Goal: Task Accomplishment & Management: Use online tool/utility

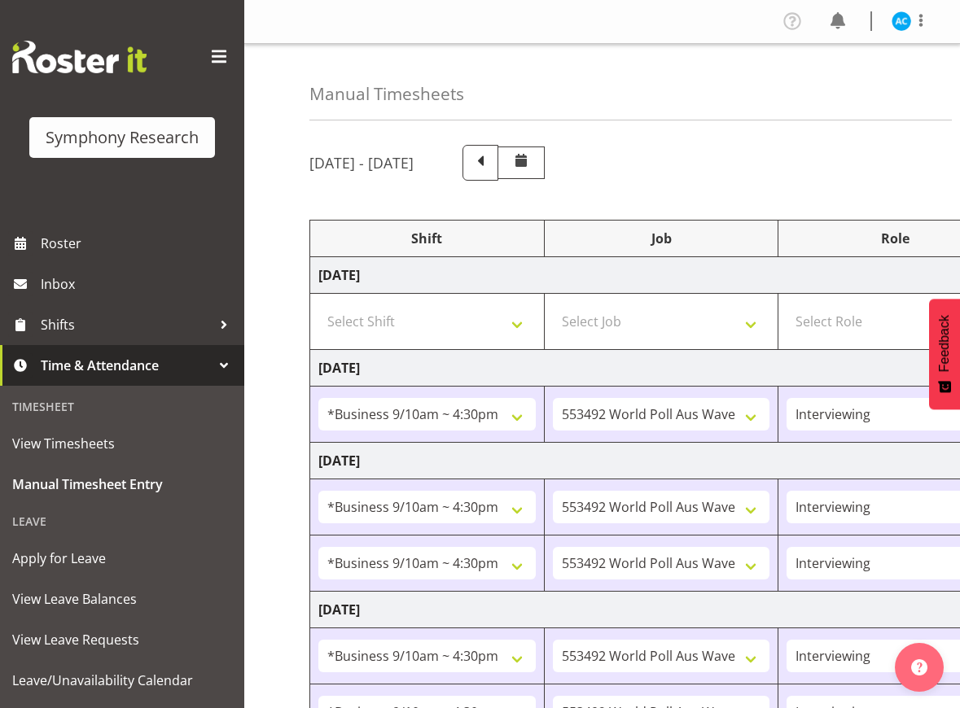
select select "26078"
select select "10499"
select select "47"
select select "26078"
select select "10499"
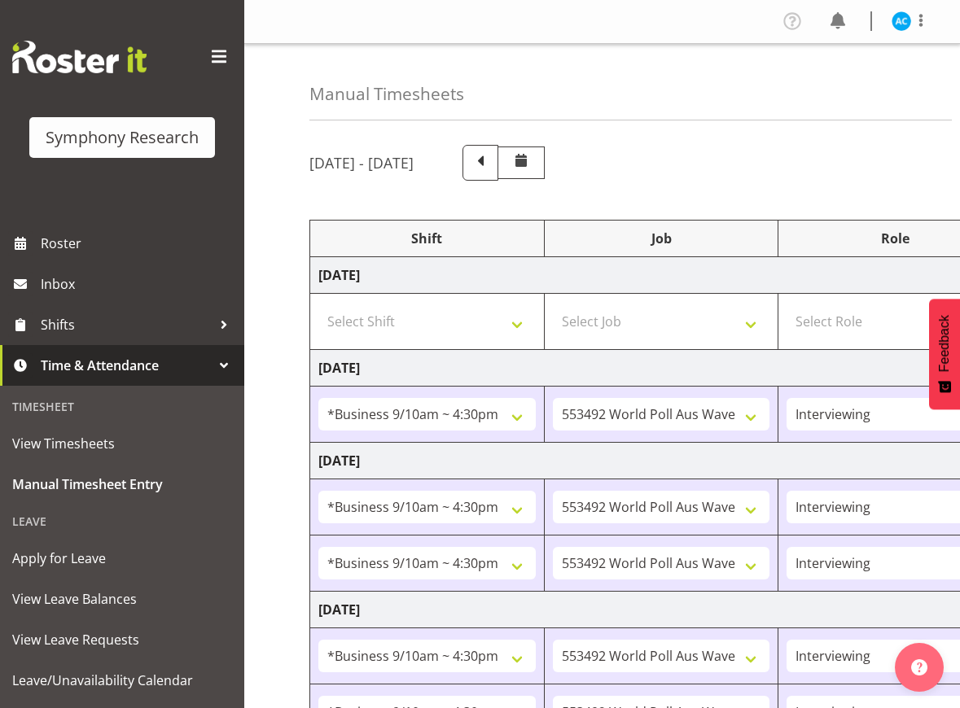
select select "47"
select select "26078"
select select "10499"
select select "47"
select select "26078"
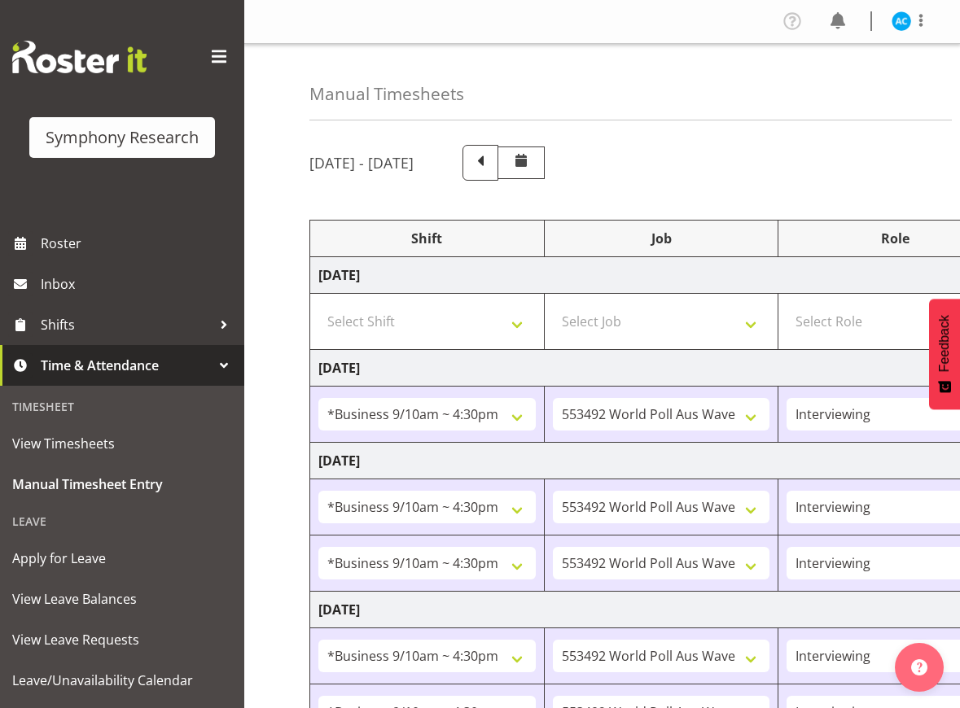
select select "10499"
select select "47"
select select "26078"
select select "10499"
select select "47"
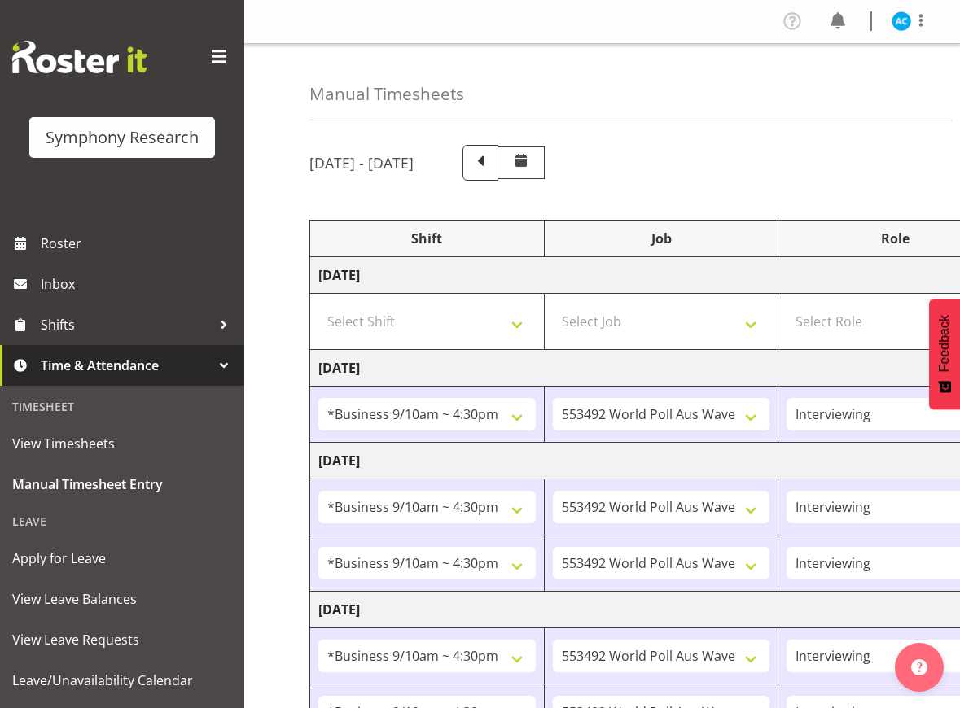
select select "26078"
select select "10499"
select select "47"
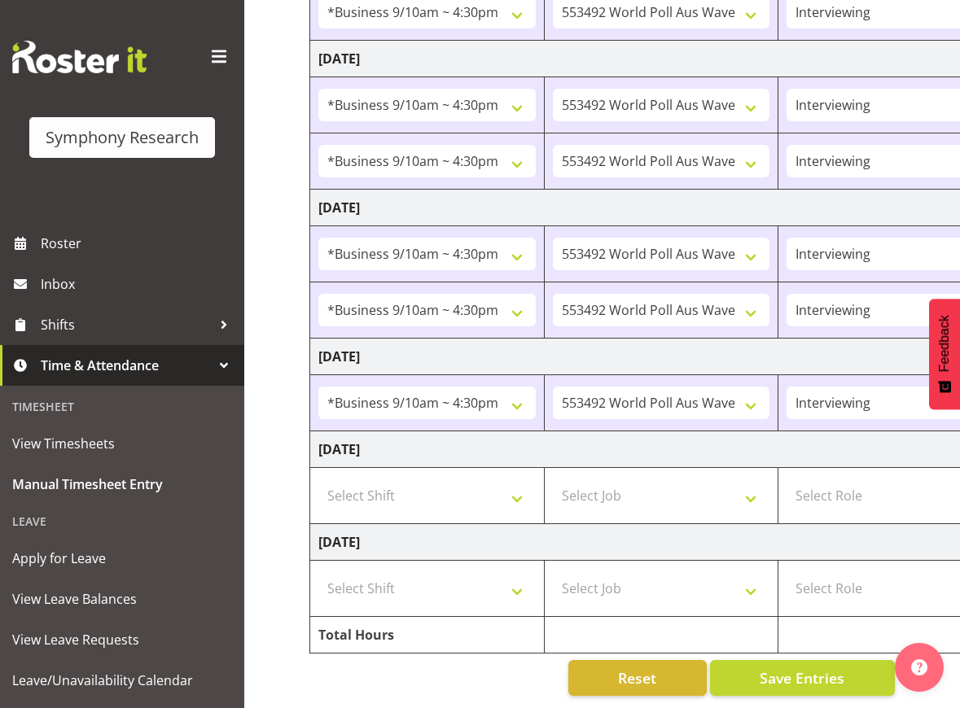
scroll to position [0, 489]
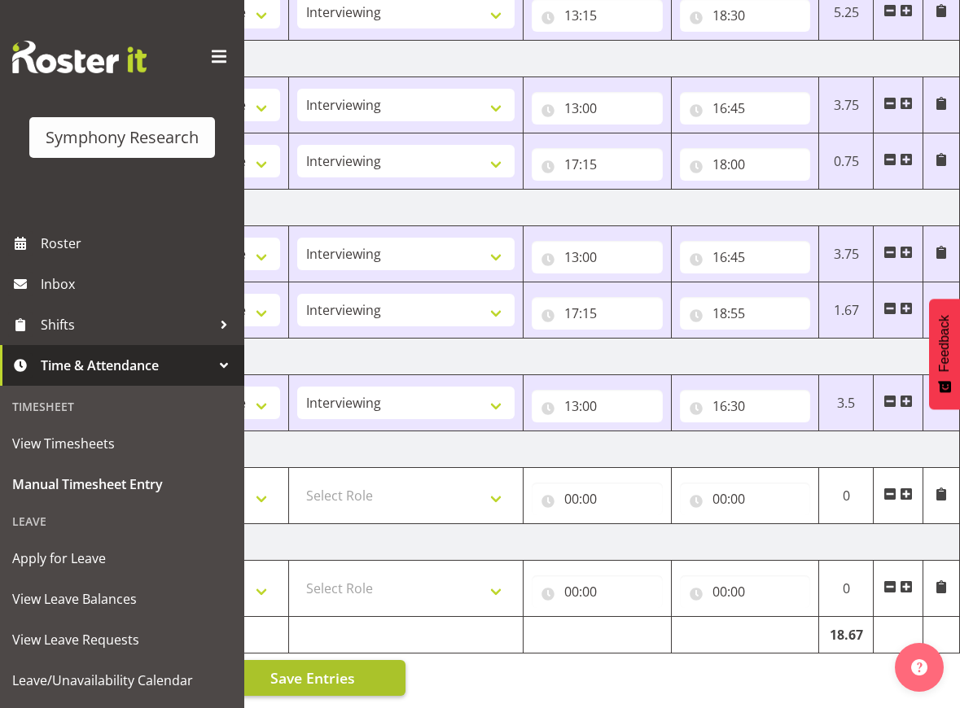
click at [334, 668] on span "Save Entries" at bounding box center [312, 678] width 85 height 21
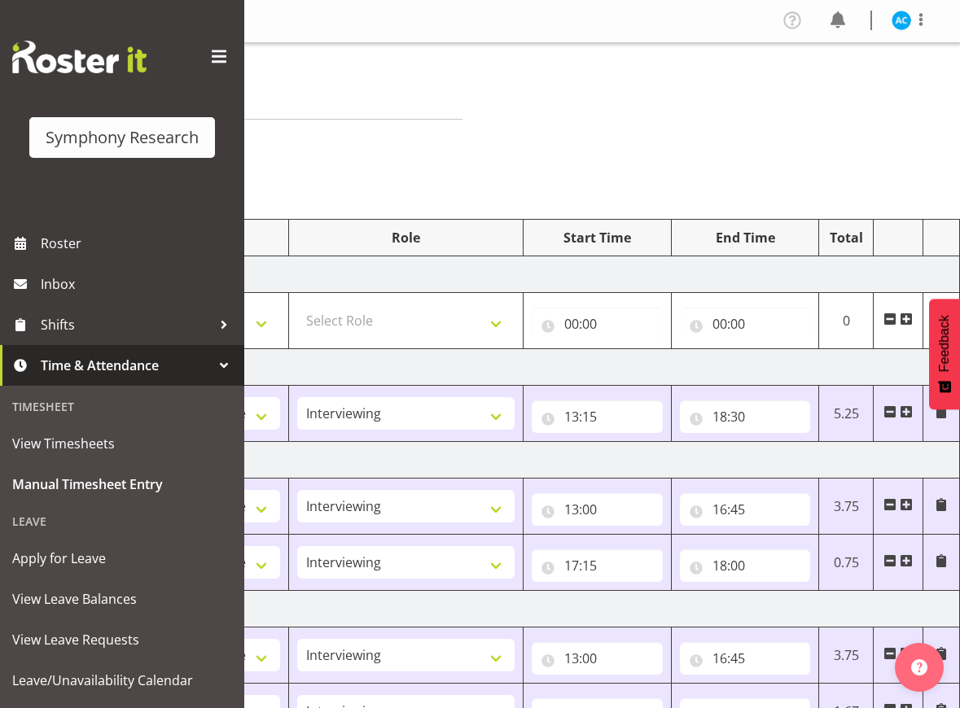
scroll to position [0, 0]
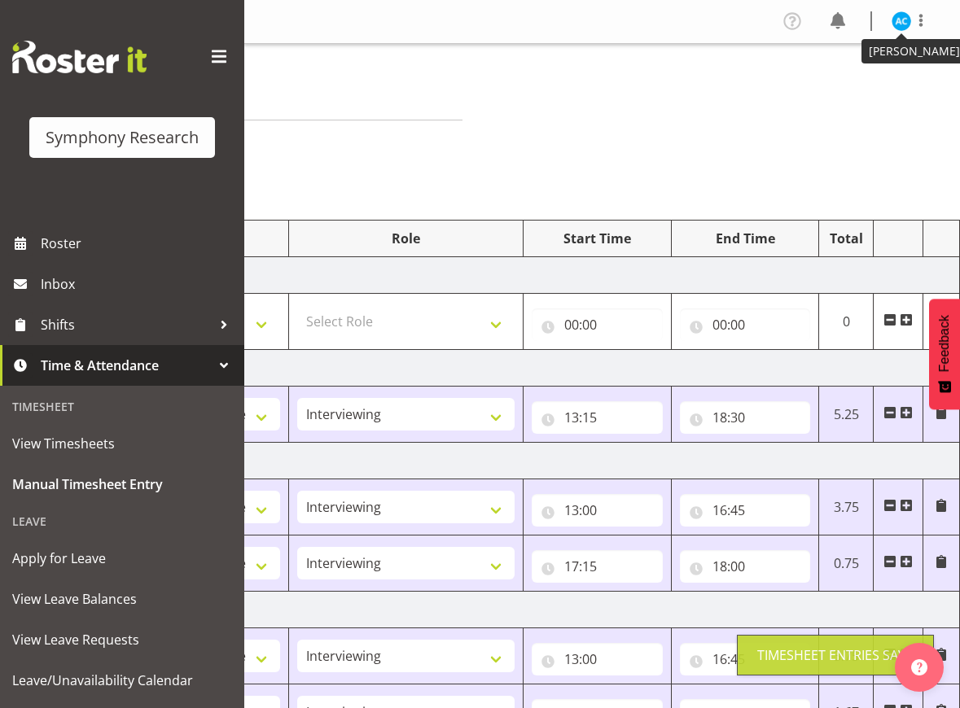
click at [903, 23] on img at bounding box center [902, 21] width 20 height 20
click at [847, 86] on link "Log Out" at bounding box center [852, 85] width 156 height 29
